Goal: Transaction & Acquisition: Purchase product/service

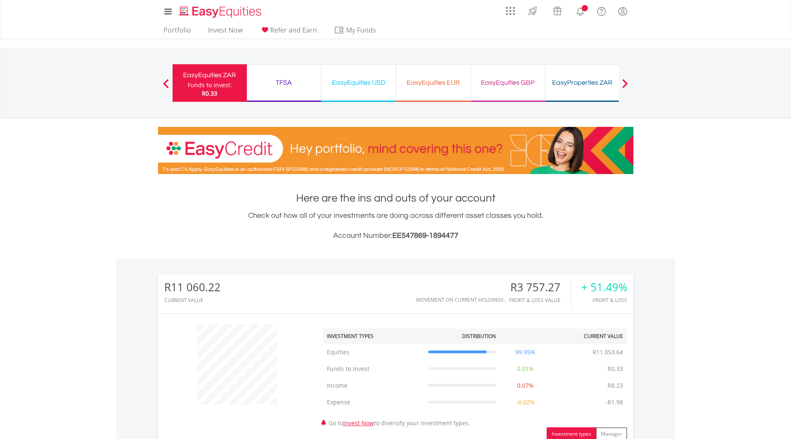
scroll to position [80, 158]
click at [184, 36] on link "Portfolio" at bounding box center [177, 32] width 34 height 13
click at [226, 33] on link "Invest Now" at bounding box center [225, 32] width 41 height 13
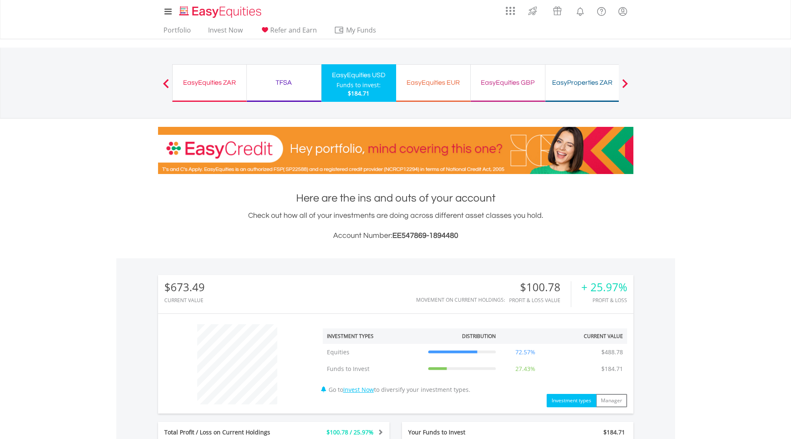
click at [218, 25] on ul "Portfolio Invest Now Refer and Earn My Funds Fund your accounts Withdraw Money …" at bounding box center [272, 31] width 229 height 16
click at [219, 28] on link "Invest Now" at bounding box center [225, 32] width 41 height 13
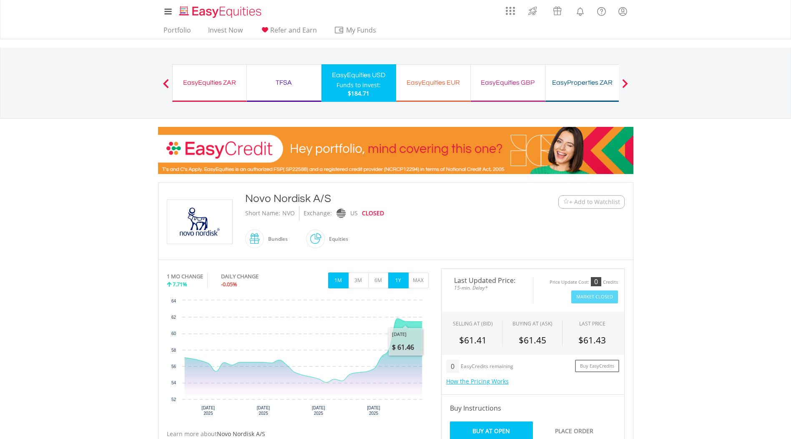
click at [398, 280] on button "1Y" at bounding box center [398, 280] width 20 height 16
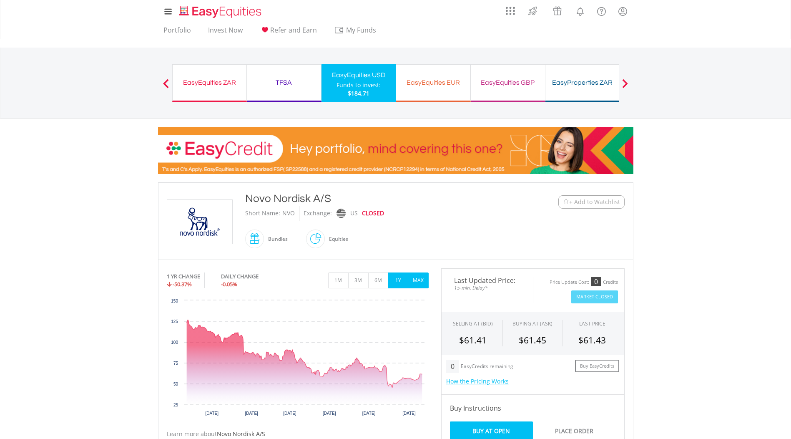
click at [425, 276] on button "MAX" at bounding box center [418, 280] width 20 height 16
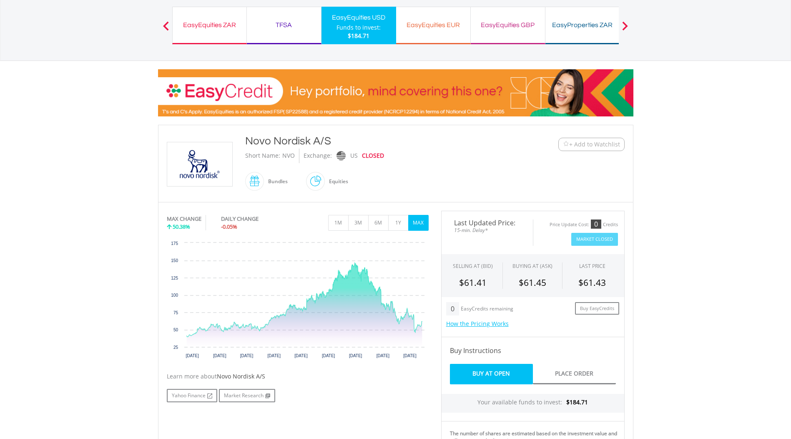
scroll to position [59, 0]
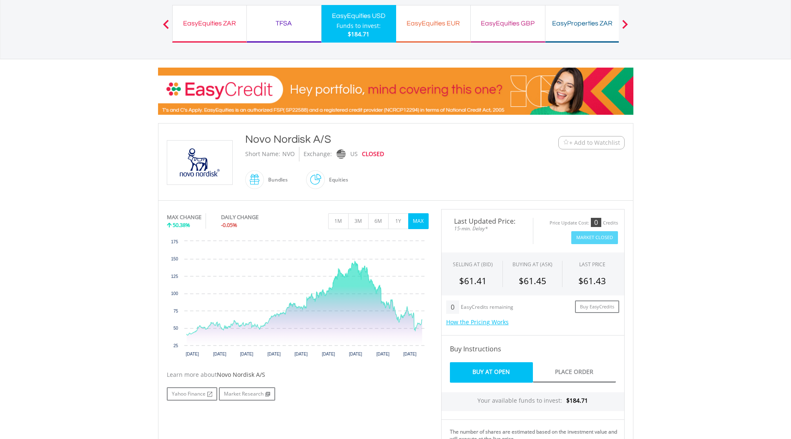
click at [594, 145] on span "+ Add to Watchlist" at bounding box center [594, 142] width 51 height 8
